Goal: Task Accomplishment & Management: Use online tool/utility

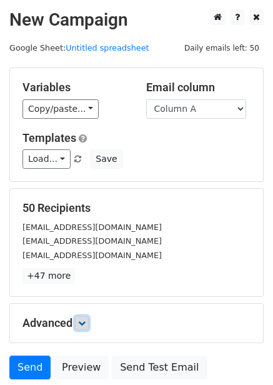
click at [85, 321] on icon at bounding box center [82, 323] width 8 height 8
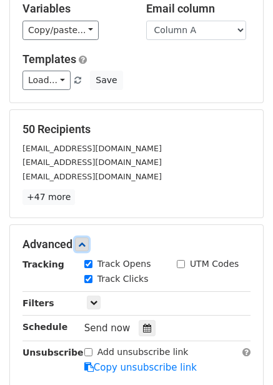
scroll to position [223, 0]
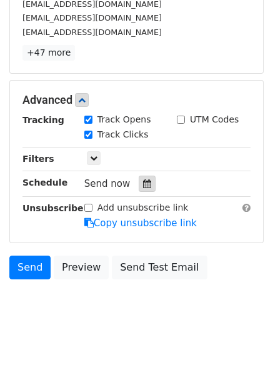
click at [146, 187] on div at bounding box center [147, 184] width 17 height 16
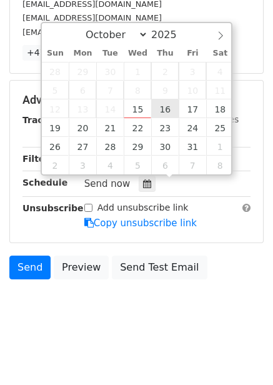
type input "2025-10-16 12:00"
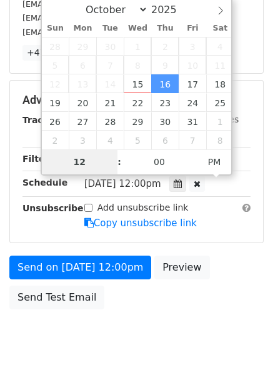
scroll to position [203, 0]
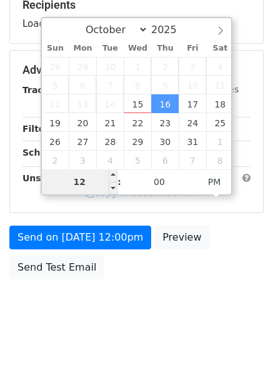
type input "1"
type input "2025-10-16 01:00"
type input "01"
click at [214, 183] on span "PM" at bounding box center [215, 181] width 34 height 25
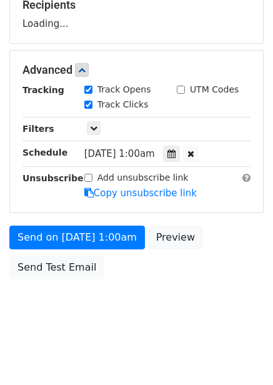
click at [212, 272] on div "Send on Oct 16 at 1:00am Preview Send Test Email" at bounding box center [136, 256] width 273 height 60
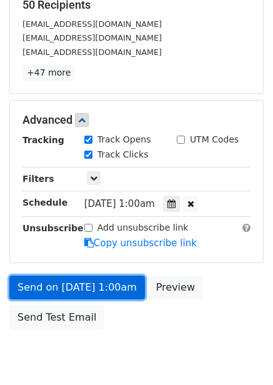
drag, startPoint x: 104, startPoint y: 278, endPoint x: 106, endPoint y: 293, distance: 15.1
click at [104, 279] on link "Send on Oct 16 at 1:00am" at bounding box center [77, 288] width 136 height 24
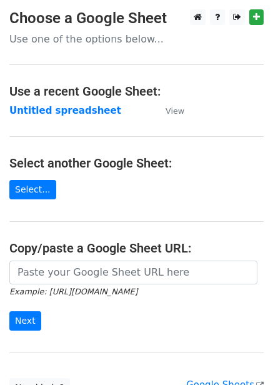
click at [53, 109] on strong "Untitled spreadsheet" at bounding box center [65, 110] width 112 height 11
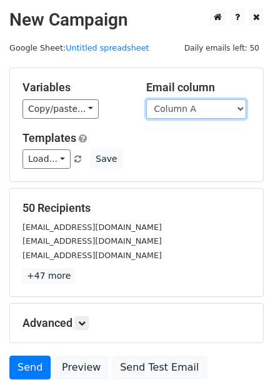
click at [201, 114] on select "Column A Column B Column C Column D Column E Column F" at bounding box center [196, 108] width 100 height 19
select select "Column B"
click at [146, 99] on select "Column A Column B Column C Column D Column E Column F" at bounding box center [196, 108] width 100 height 19
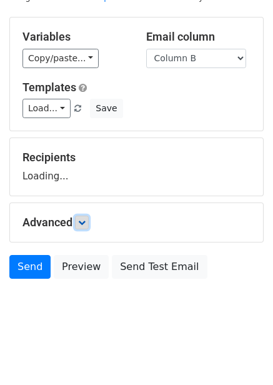
click at [82, 219] on icon at bounding box center [82, 223] width 8 height 8
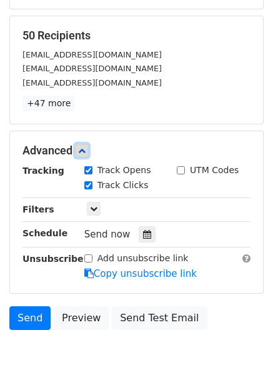
scroll to position [173, 0]
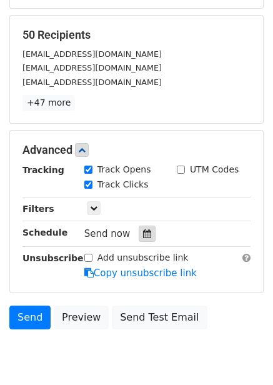
click at [143, 234] on icon at bounding box center [147, 233] width 8 height 9
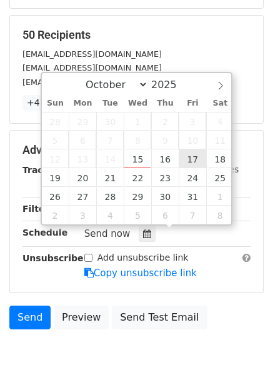
type input "2025-10-17 12:00"
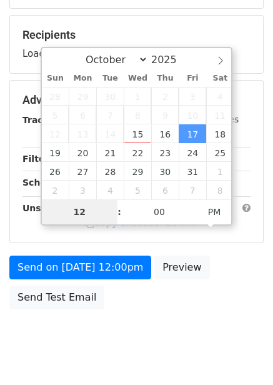
type input "2"
type input "2025-10-17 02:00"
type input "02"
click at [213, 209] on span "PM" at bounding box center [215, 211] width 34 height 25
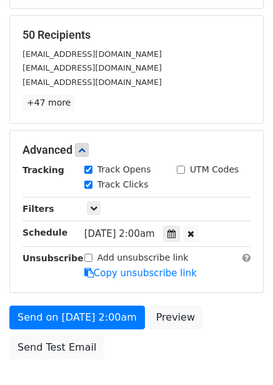
drag, startPoint x: 223, startPoint y: 299, endPoint x: 223, endPoint y: 308, distance: 9.4
click at [223, 299] on form "Variables Copy/paste... {{Column A}} {{Column B}} {{Column C}} {{Column D}} {{C…" at bounding box center [136, 129] width 254 height 471
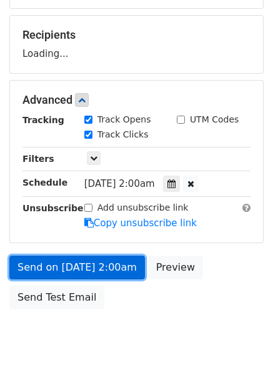
click at [102, 268] on link "Send on Oct 17 at 2:00am" at bounding box center [77, 268] width 136 height 24
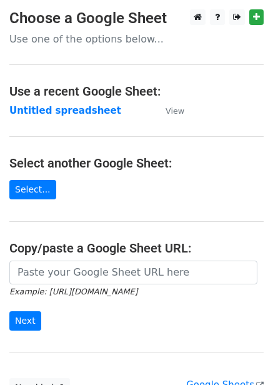
click at [75, 110] on strong "Untitled spreadsheet" at bounding box center [65, 110] width 112 height 11
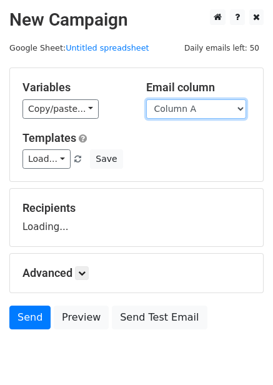
click at [196, 107] on select "Column A Column B Column C Column D Column E Column F" at bounding box center [196, 108] width 100 height 19
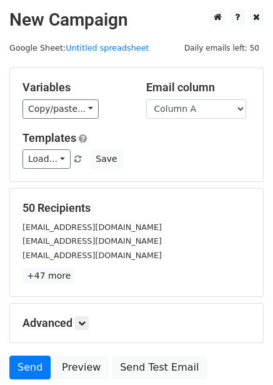
click at [191, 93] on h5 "Email column" at bounding box center [198, 88] width 105 height 14
drag, startPoint x: 191, startPoint y: 107, endPoint x: 191, endPoint y: 116, distance: 9.4
click at [191, 107] on select "Column A Column B Column C Column D Column E Column F" at bounding box center [196, 108] width 100 height 19
select select "Column C"
click at [146, 99] on select "Column A Column B Column C Column D Column E Column F" at bounding box center [196, 108] width 100 height 19
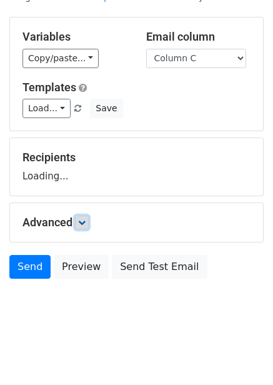
click at [84, 223] on icon at bounding box center [82, 223] width 8 height 8
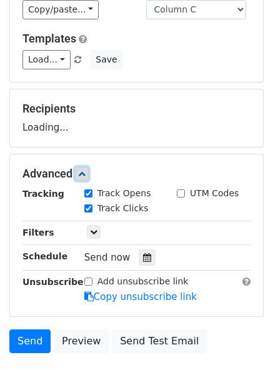
scroll to position [138, 0]
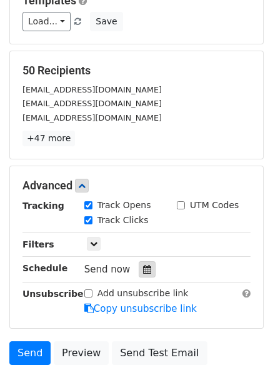
click at [144, 271] on icon at bounding box center [147, 269] width 8 height 9
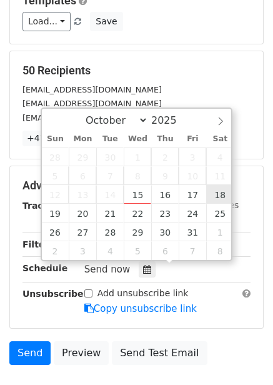
type input "2025-10-18 12:00"
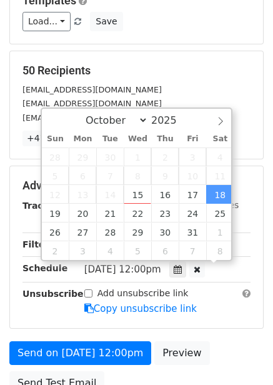
scroll to position [1, 0]
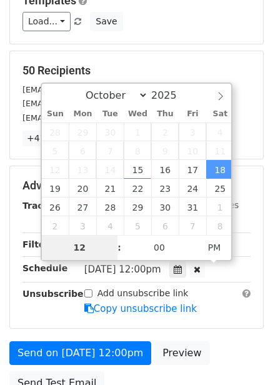
type input "3"
type input "2025-10-18 03:00"
type input "03"
click at [217, 239] on span "PM" at bounding box center [215, 247] width 34 height 25
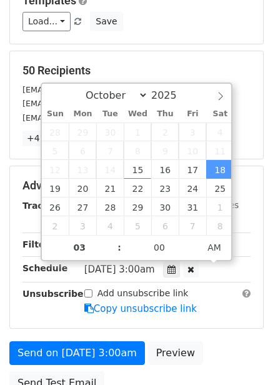
click at [221, 304] on div "Add unsubscribe link Copy unsubscribe link" at bounding box center [167, 301] width 185 height 29
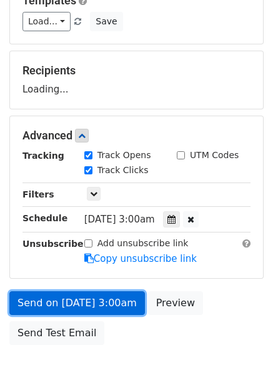
click at [125, 309] on link "Send on Oct 18 at 3:00am" at bounding box center [77, 303] width 136 height 24
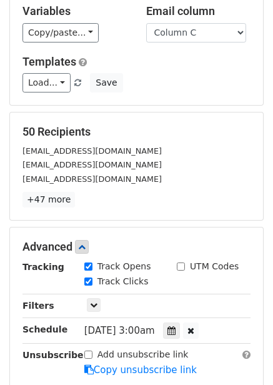
scroll to position [188, 0]
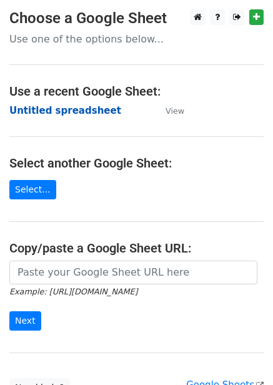
click at [48, 110] on strong "Untitled spreadsheet" at bounding box center [65, 110] width 112 height 11
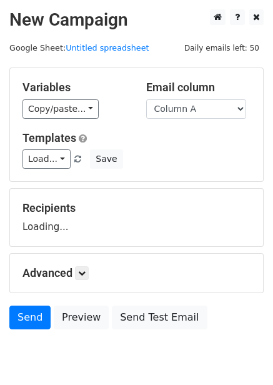
click at [176, 109] on select "Column A Column B Column C Column D Column E Column F" at bounding box center [196, 108] width 100 height 19
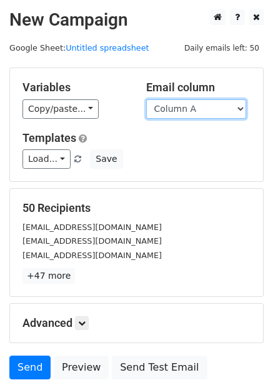
drag, startPoint x: 183, startPoint y: 108, endPoint x: 183, endPoint y: 116, distance: 8.1
click at [183, 108] on select "Column A Column B Column C Column D Column E Column F" at bounding box center [196, 108] width 100 height 19
select select "Column D"
click at [146, 99] on select "Column A Column B Column C Column D Column E Column F" at bounding box center [196, 108] width 100 height 19
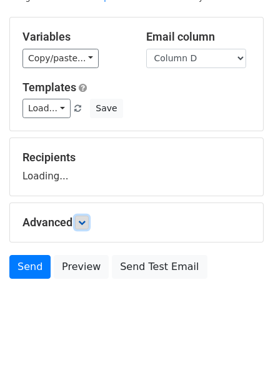
click at [84, 219] on icon at bounding box center [82, 223] width 8 height 8
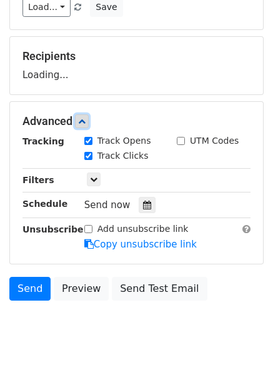
scroll to position [154, 0]
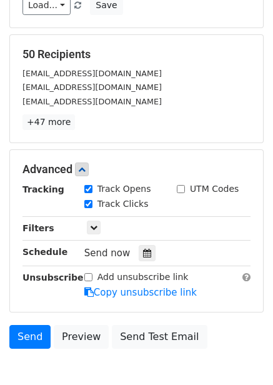
click at [139, 264] on div "Tracking Track Opens UTM Codes Track Clicks Filters Only include spreadsheet ro…" at bounding box center [137, 241] width 228 height 117
click at [143, 255] on icon at bounding box center [147, 253] width 8 height 9
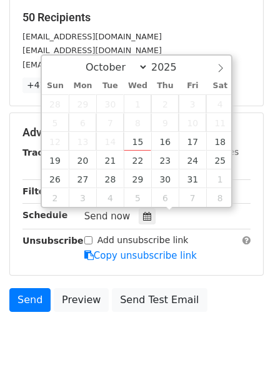
scroll to position [223, 0]
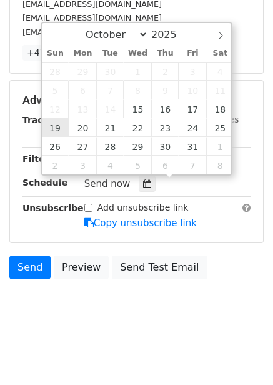
type input "2025-10-19 12:00"
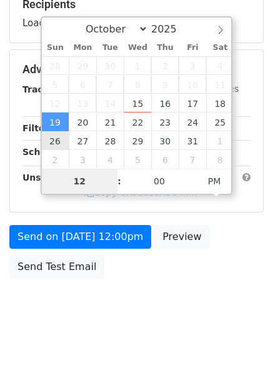
type input "4"
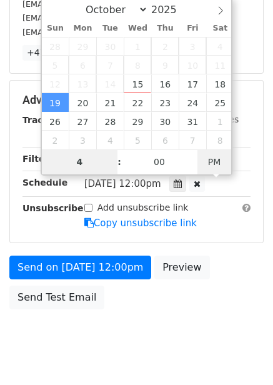
type input "2025-10-19 04:00"
type input "04"
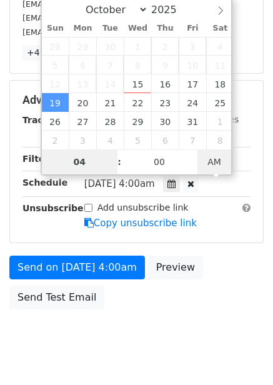
click at [224, 165] on span "AM" at bounding box center [215, 161] width 34 height 25
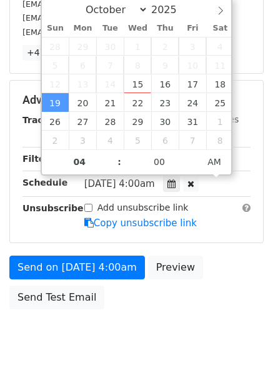
click at [221, 259] on div "Send on Oct 19 at 4:00am Preview Send Test Email" at bounding box center [136, 286] width 273 height 60
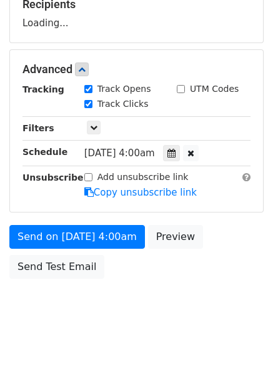
scroll to position [203, 0]
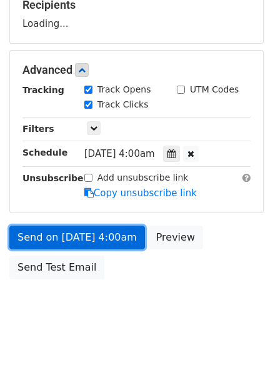
click at [116, 233] on link "Send on Oct 19 at 4:00am" at bounding box center [77, 238] width 136 height 24
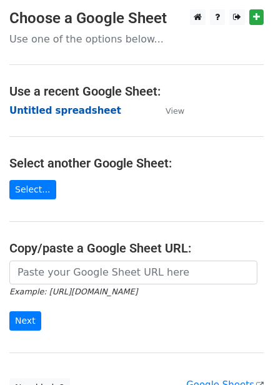
click at [59, 111] on strong "Untitled spreadsheet" at bounding box center [65, 110] width 112 height 11
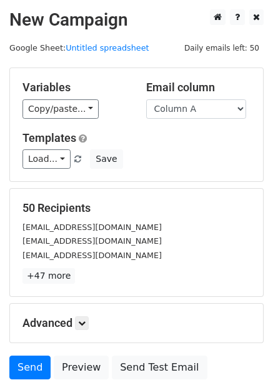
click at [191, 191] on div "50 Recipients [EMAIL_ADDRESS][DOMAIN_NAME] [EMAIL_ADDRESS][DOMAIN_NAME] [EMAIL_…" at bounding box center [136, 243] width 253 height 108
click at [194, 111] on select "Column A Column B Column C Column D Column E Column F" at bounding box center [196, 108] width 100 height 19
select select "Column E"
click at [146, 99] on select "Column A Column B Column C Column D Column E Column F" at bounding box center [196, 108] width 100 height 19
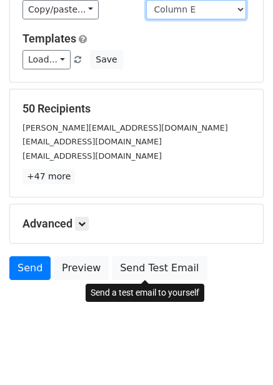
scroll to position [101, 0]
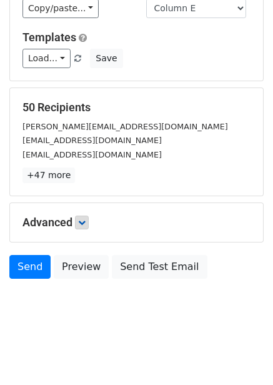
click at [79, 215] on div "Advanced Tracking Track Opens UTM Codes Track Clicks Filters Only include sprea…" at bounding box center [136, 222] width 253 height 39
click at [82, 220] on icon at bounding box center [82, 223] width 8 height 8
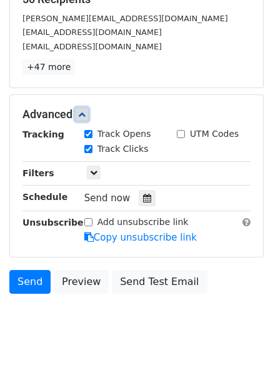
scroll to position [215, 0]
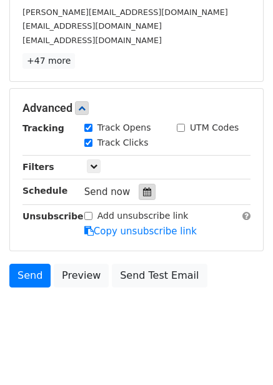
click at [142, 186] on div at bounding box center [147, 192] width 17 height 16
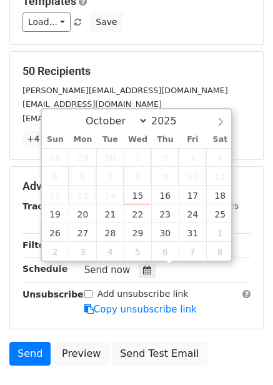
scroll to position [223, 0]
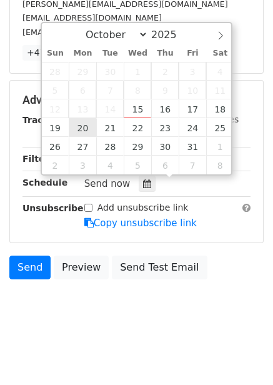
type input "[DATE] 12:00"
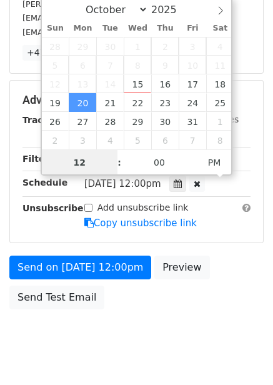
scroll to position [1, 0]
type input "5"
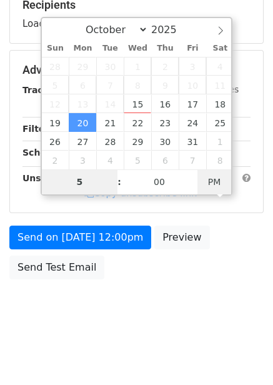
scroll to position [223, 0]
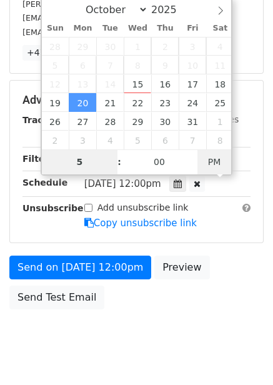
type input "2025-10-20 05:00"
type input "05"
click at [216, 163] on span "PM" at bounding box center [215, 161] width 34 height 25
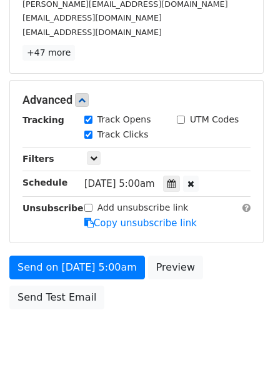
click at [219, 273] on div "Send on Oct 20 at 5:00am Preview Send Test Email" at bounding box center [136, 286] width 273 height 60
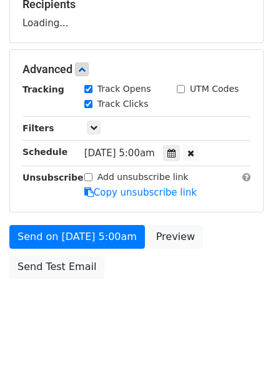
scroll to position [203, 0]
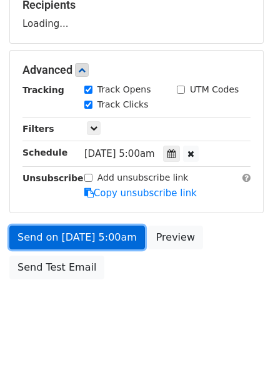
click at [123, 237] on form "Variables Copy/paste... {{Column A}} {{Column B}} {{Column C}} {{Column D}} {{C…" at bounding box center [136, 74] width 254 height 421
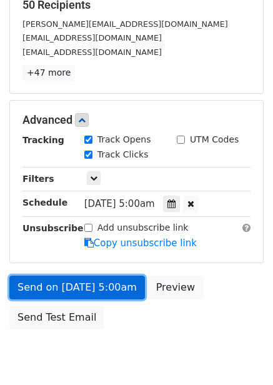
click at [92, 277] on link "Send on Oct 20 at 5:00am" at bounding box center [77, 288] width 136 height 24
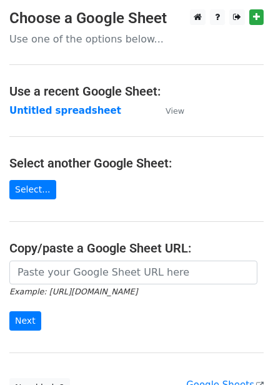
click at [95, 114] on strong "Untitled spreadsheet" at bounding box center [65, 110] width 112 height 11
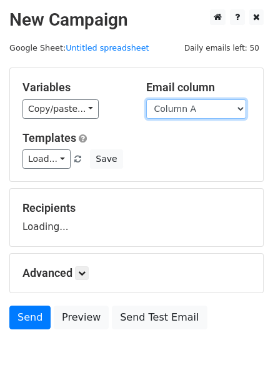
click at [188, 111] on select "Column A Column B Column C Column D Column E Column F" at bounding box center [196, 108] width 100 height 19
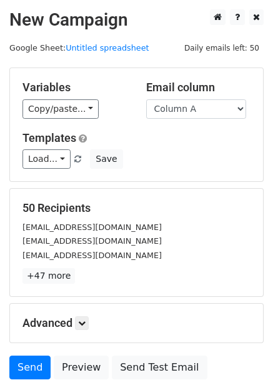
click at [196, 90] on h5 "Email column" at bounding box center [198, 88] width 105 height 14
drag, startPoint x: 197, startPoint y: 108, endPoint x: 197, endPoint y: 118, distance: 10.0
click at [197, 108] on select "Column A Column B Column C Column D Column E Column F" at bounding box center [196, 108] width 100 height 19
select select "Column F"
click at [146, 99] on select "Column A Column B Column C Column D Column E Column F" at bounding box center [196, 108] width 100 height 19
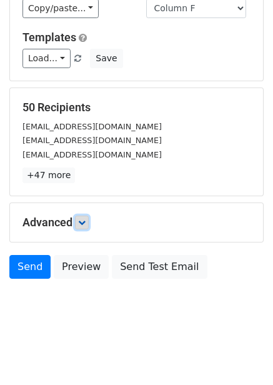
click at [79, 221] on link at bounding box center [82, 223] width 14 height 14
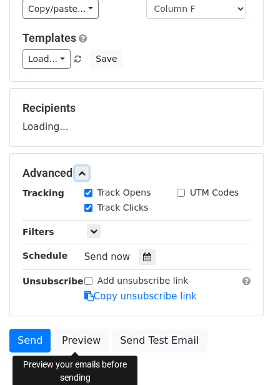
scroll to position [99, 0]
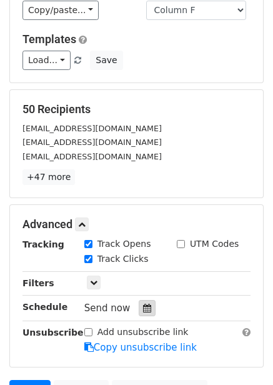
click at [143, 307] on icon at bounding box center [147, 308] width 8 height 9
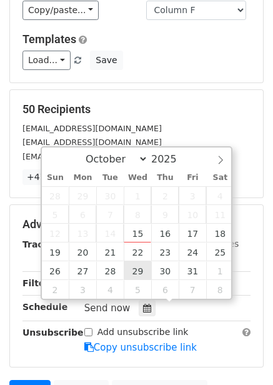
scroll to position [223, 0]
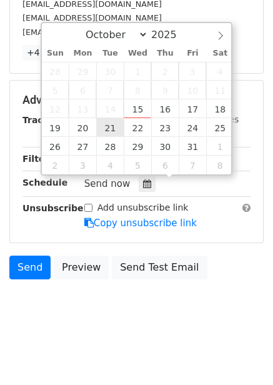
type input "[DATE] 12:00"
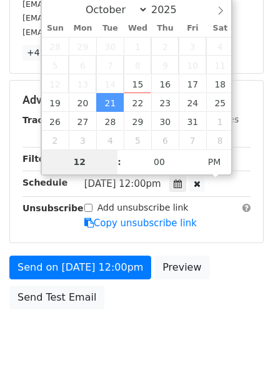
type input "6"
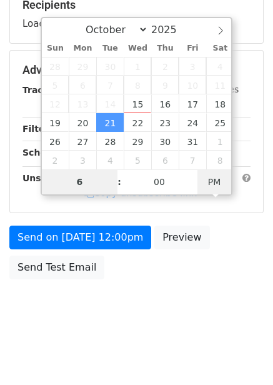
type input "[DATE] 06:00"
type input "06"
click at [216, 183] on span "AM" at bounding box center [215, 181] width 34 height 25
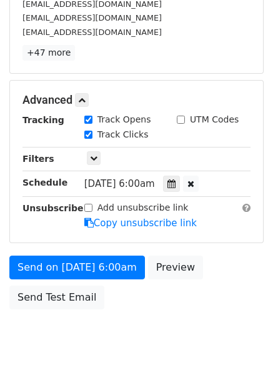
click at [214, 271] on div "Send on [DATE] 6:00am Preview Send Test Email" at bounding box center [136, 286] width 273 height 60
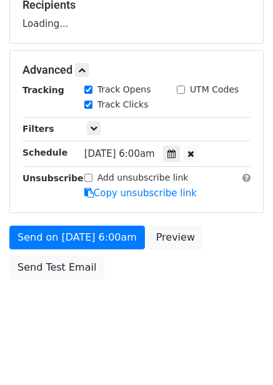
scroll to position [223, 0]
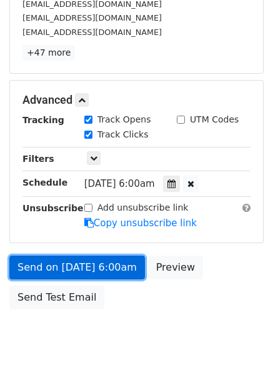
click at [124, 270] on link "Send on [DATE] 6:00am" at bounding box center [77, 268] width 136 height 24
